Goal: Entertainment & Leisure: Consume media (video, audio)

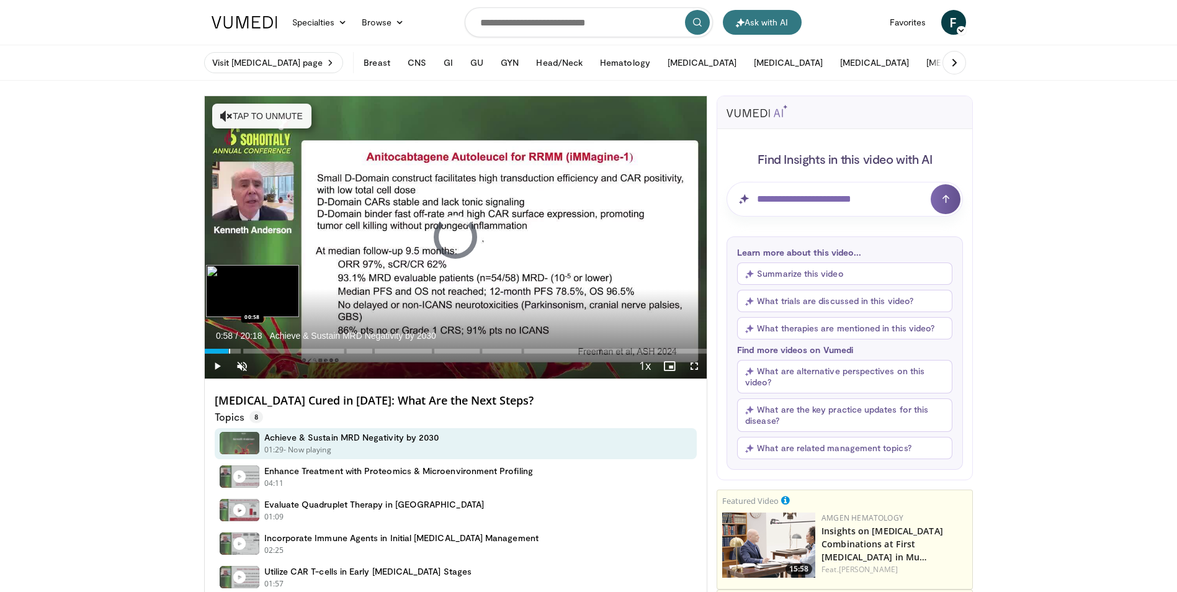
click at [228, 352] on div "Loaded : 3.25% 00:58" at bounding box center [456, 351] width 502 height 5
click at [236, 352] on div "Progress Bar" at bounding box center [241, 351] width 32 height 5
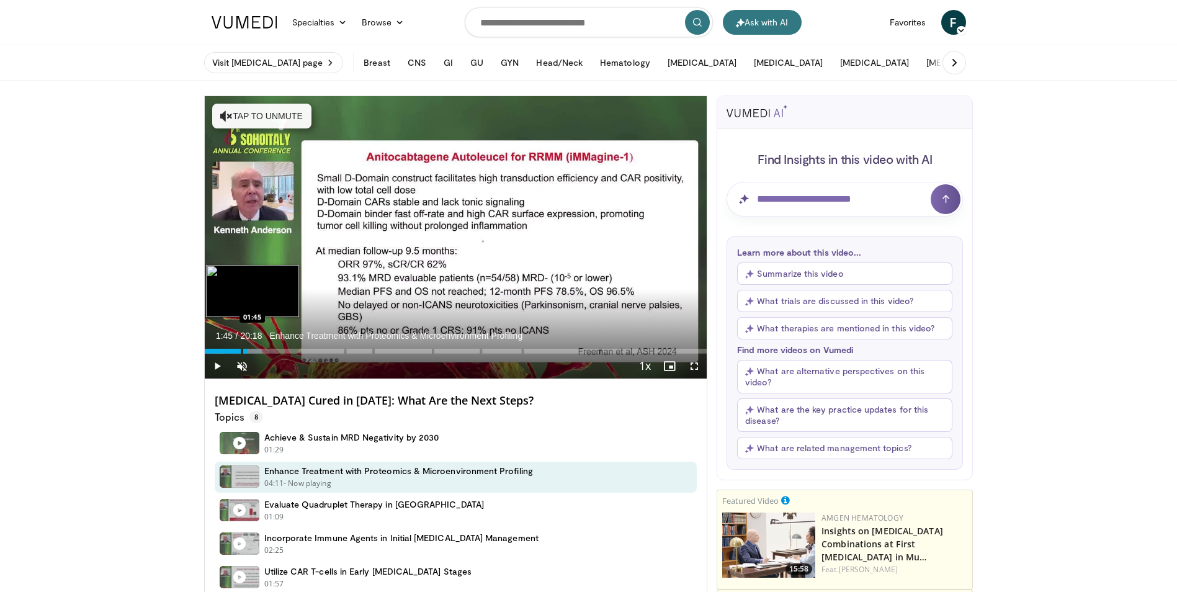
click at [248, 352] on div "Progress Bar" at bounding box center [243, 351] width 37 height 5
click at [215, 365] on span "Video Player" at bounding box center [217, 366] width 25 height 25
click at [244, 350] on div "01:49" at bounding box center [227, 351] width 45 height 5
click at [246, 351] on div "Loaded : 13.96% 01:36" at bounding box center [456, 351] width 502 height 5
click at [256, 351] on div "Progress Bar" at bounding box center [255, 351] width 1 height 5
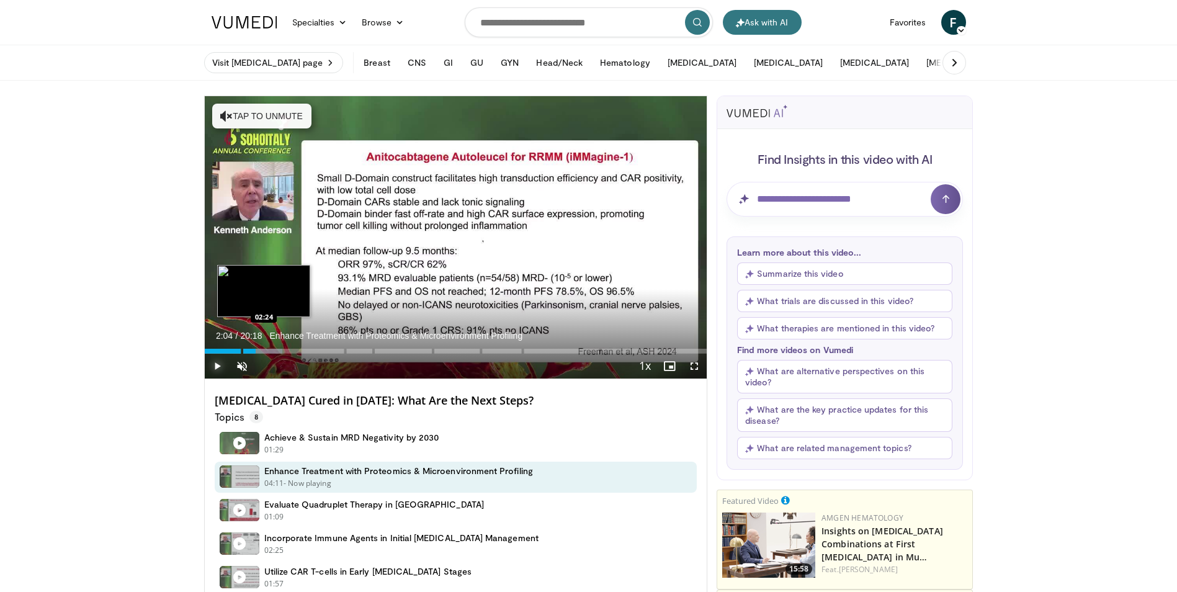
click at [264, 350] on div "Loaded : 15.47% 02:04" at bounding box center [456, 351] width 502 height 5
click at [275, 351] on div "Progress Bar" at bounding box center [269, 351] width 34 height 5
click at [285, 352] on div "Progress Bar" at bounding box center [283, 351] width 40 height 5
click at [290, 352] on div "Progress Bar" at bounding box center [291, 351] width 38 height 5
click at [301, 352] on div "Progress Bar" at bounding box center [296, 351] width 37 height 5
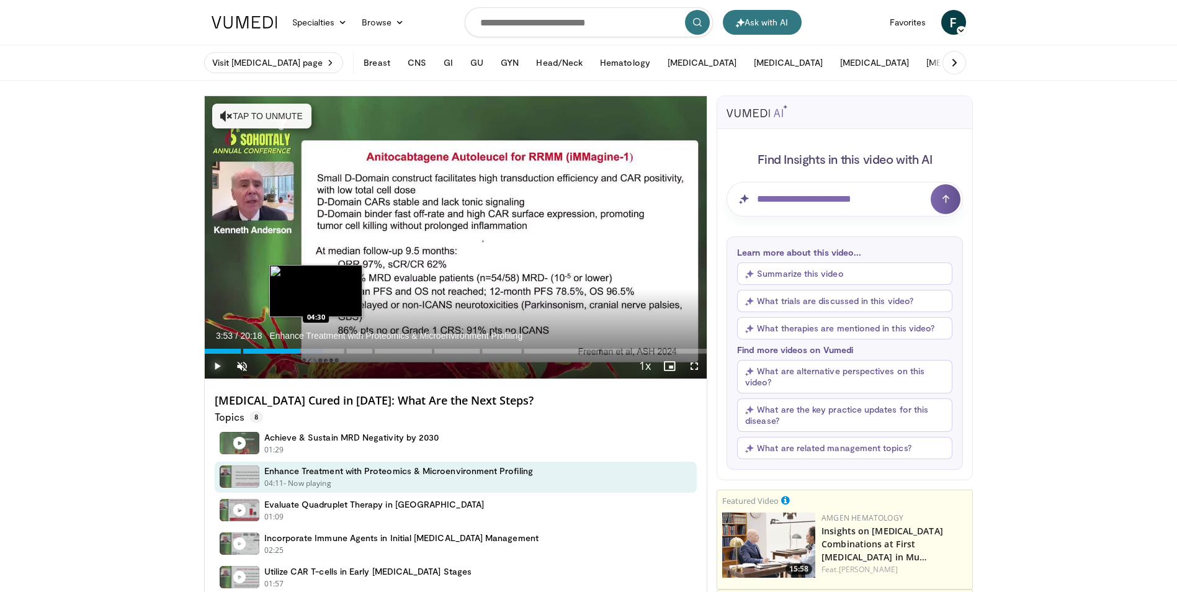
click at [316, 347] on div "Loaded : 23.61% 03:53 04:30" at bounding box center [456, 348] width 502 height 12
click at [337, 348] on div "Loaded : 26.06% 04:30 05:23" at bounding box center [456, 348] width 502 height 12
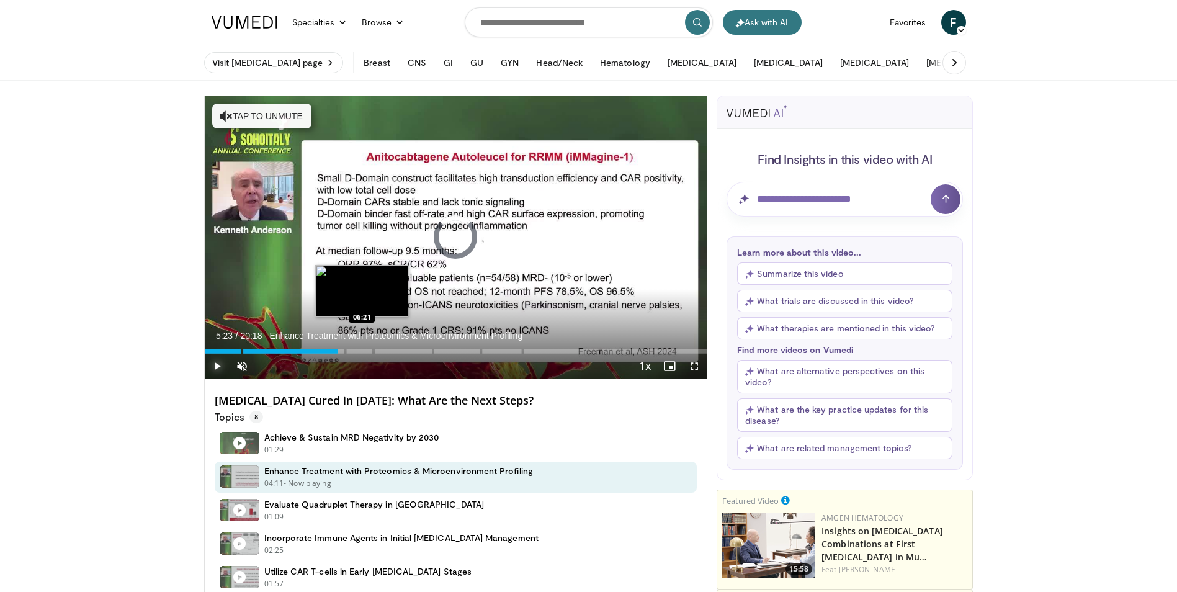
click at [362, 349] on div "Loaded : 0.00% 05:23" at bounding box center [456, 351] width 502 height 5
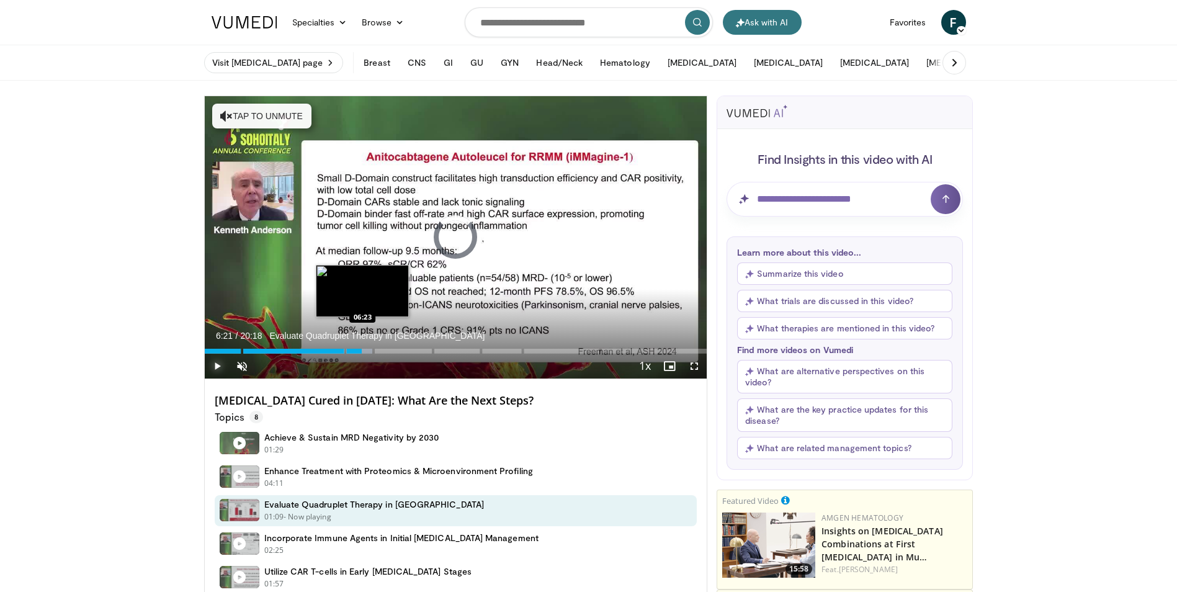
click at [360, 349] on div "06:21" at bounding box center [284, 351] width 158 height 5
click at [395, 349] on div "Loaded : 0.00% 06:17" at bounding box center [456, 351] width 502 height 5
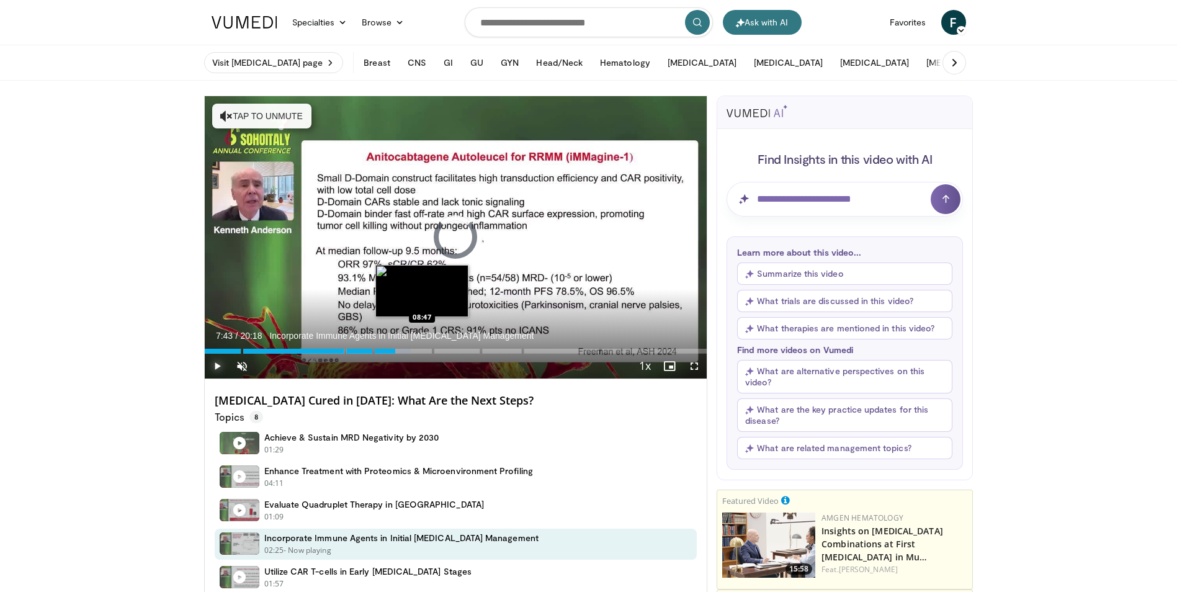
click at [422, 352] on div "Loaded : 41.05% 07:43" at bounding box center [456, 351] width 502 height 5
click at [460, 353] on div "Loaded : 43.51% 08:49" at bounding box center [456, 351] width 502 height 5
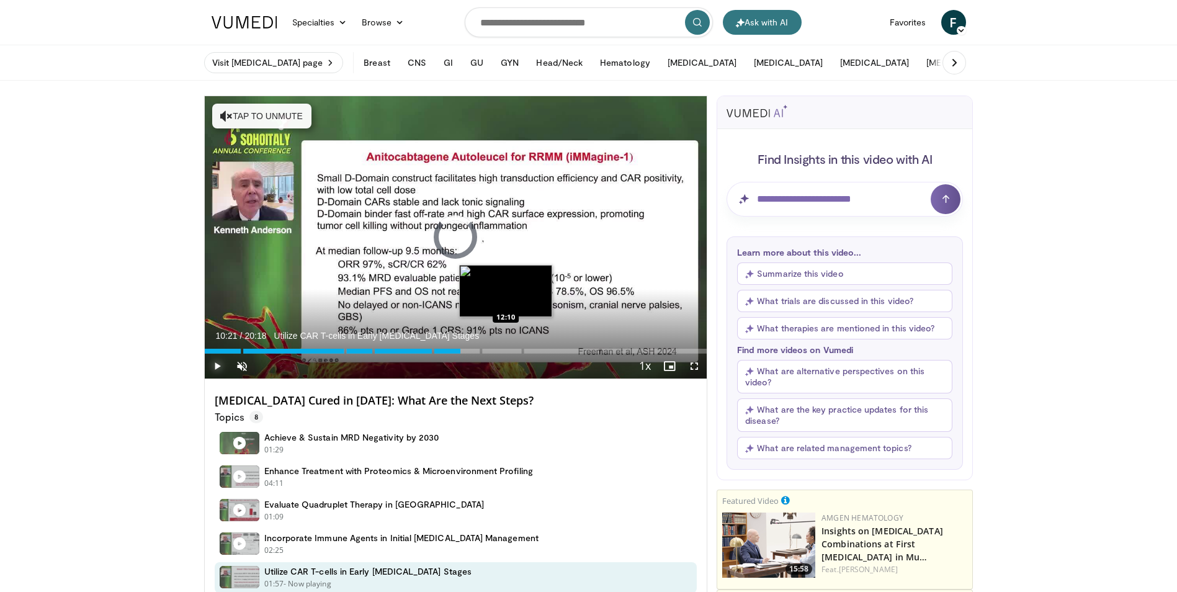
click at [505, 353] on div "Loaded : 0.00% 10:21" at bounding box center [456, 351] width 502 height 5
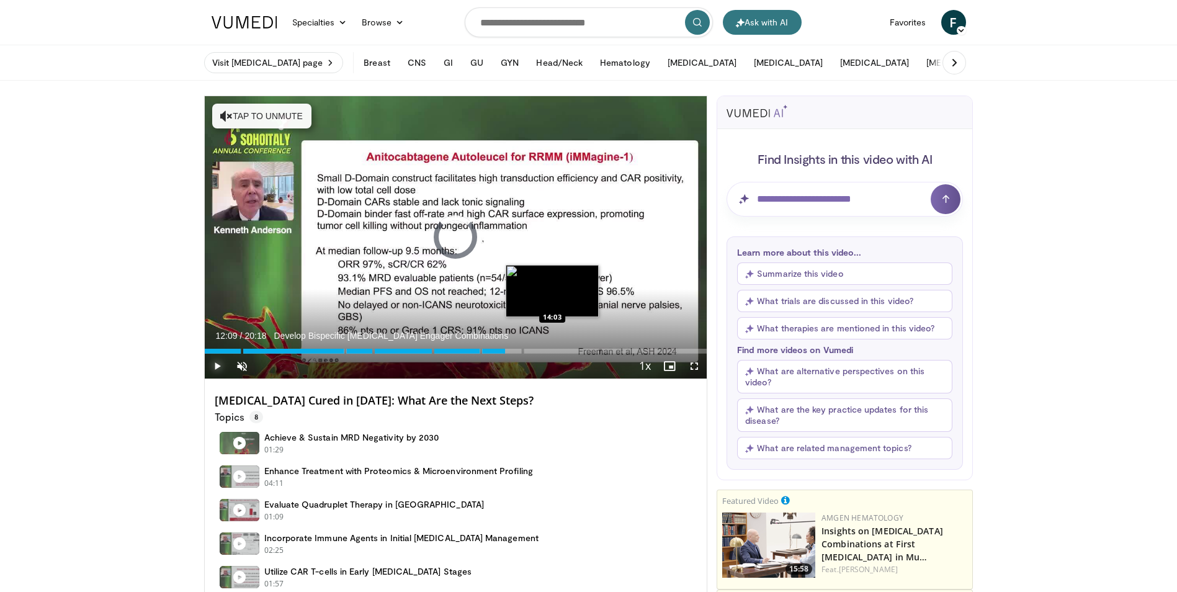
click at [552, 349] on div "Loaded : 59.93% 12:09" at bounding box center [456, 351] width 502 height 5
click at [216, 363] on span "Video Player" at bounding box center [217, 366] width 25 height 25
click at [580, 348] on div "Loaded : 74.71% 14:05 15:12" at bounding box center [456, 348] width 502 height 12
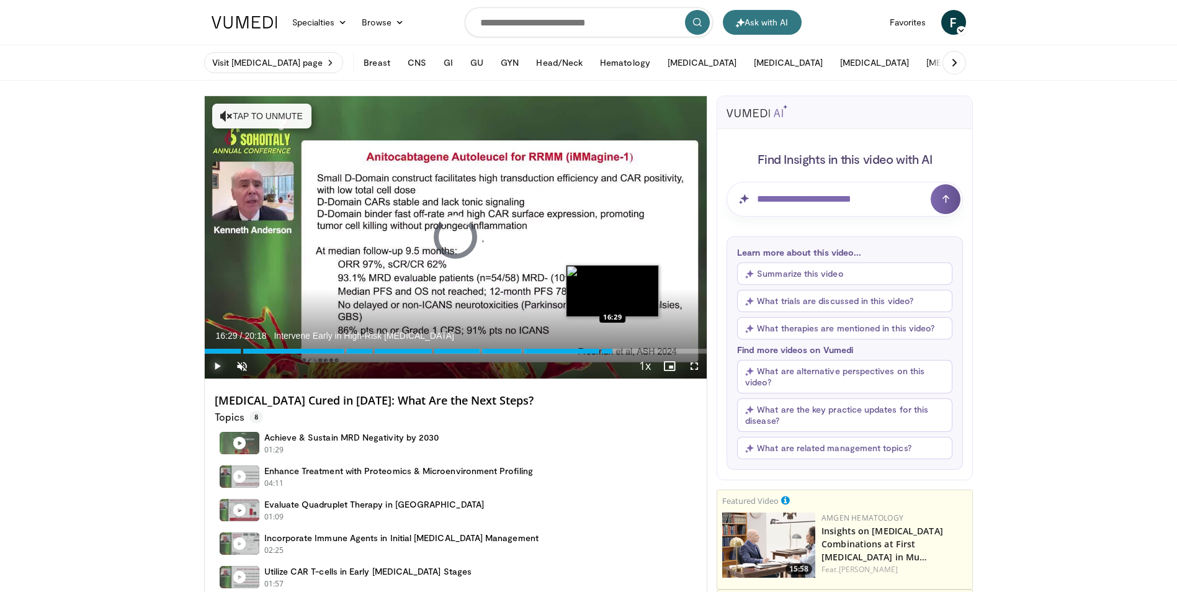
click at [612, 352] on div "Loaded : 80.62% 15:22" at bounding box center [456, 351] width 502 height 5
click at [641, 350] on div "Loaded : 85.39% 16:30" at bounding box center [456, 351] width 502 height 5
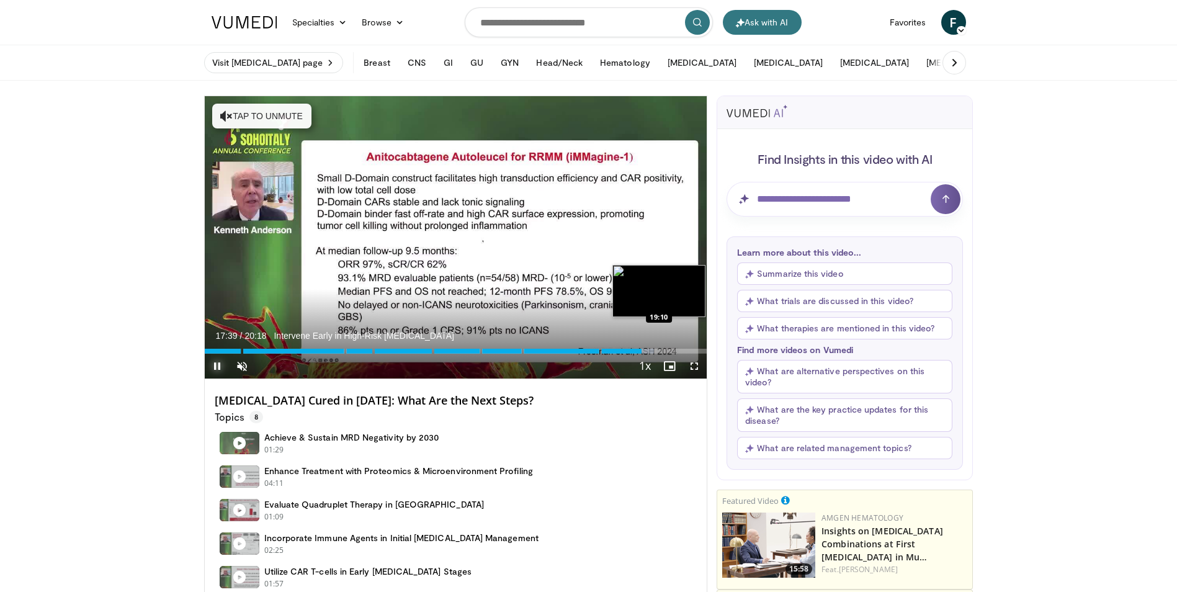
click at [679, 350] on div "Loaded : 89.49% 17:39" at bounding box center [456, 351] width 502 height 5
click at [679, 350] on div "19:10" at bounding box center [442, 351] width 475 height 5
click at [218, 365] on span "Video Player" at bounding box center [217, 366] width 25 height 25
